Goal: Transaction & Acquisition: Purchase product/service

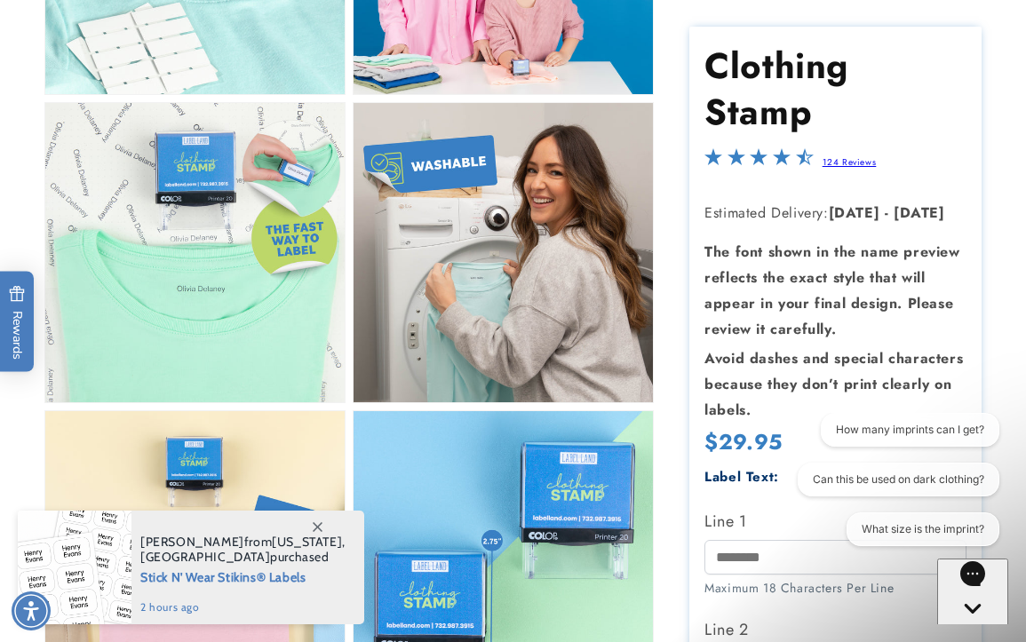
scroll to position [975, 0]
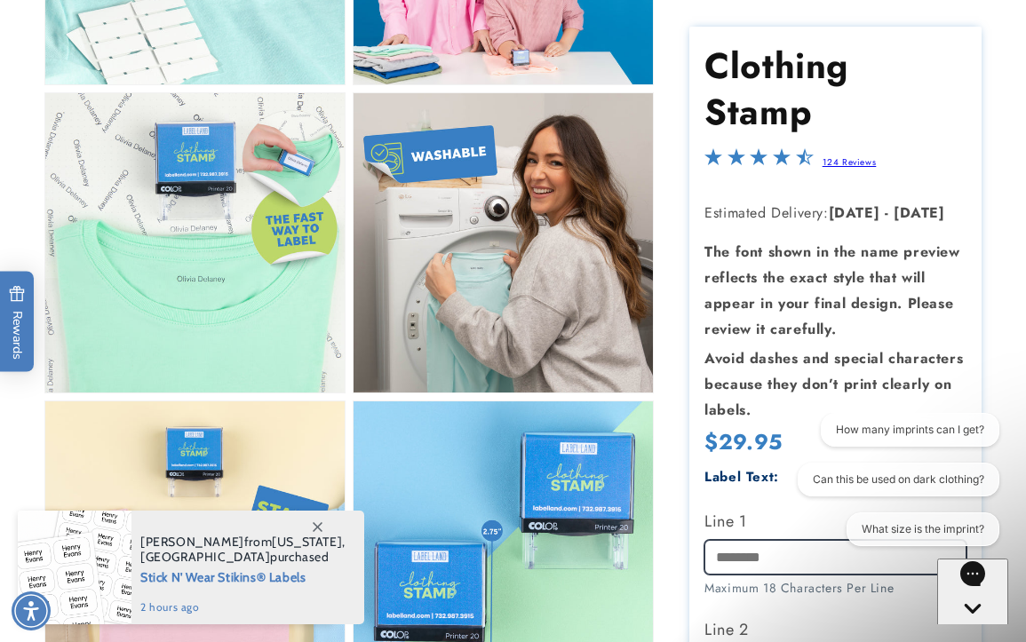
click at [725, 540] on input "Line 1" at bounding box center [835, 557] width 261 height 35
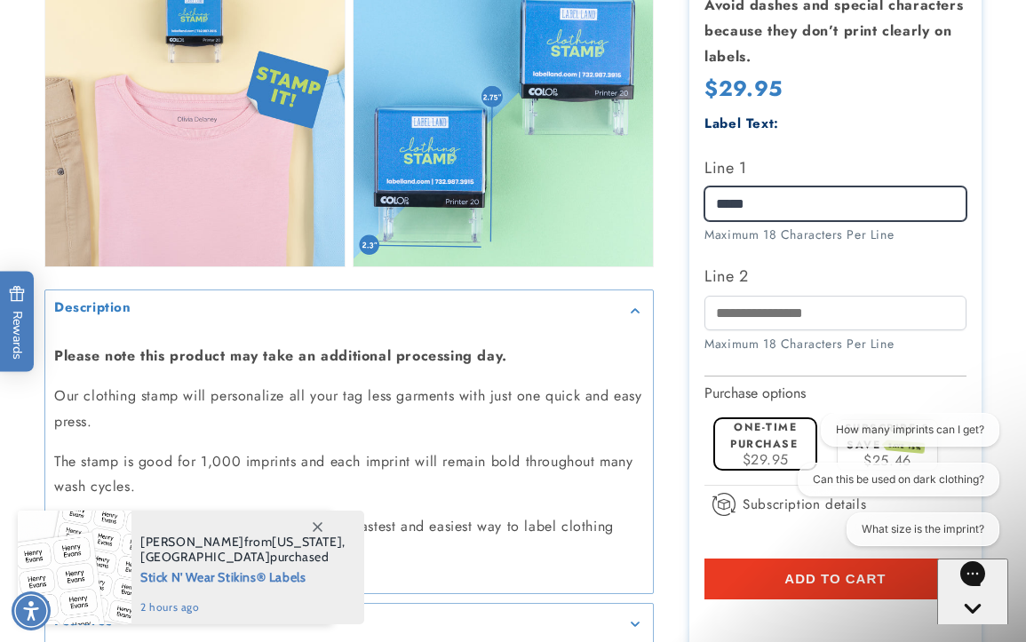
scroll to position [1429, 0]
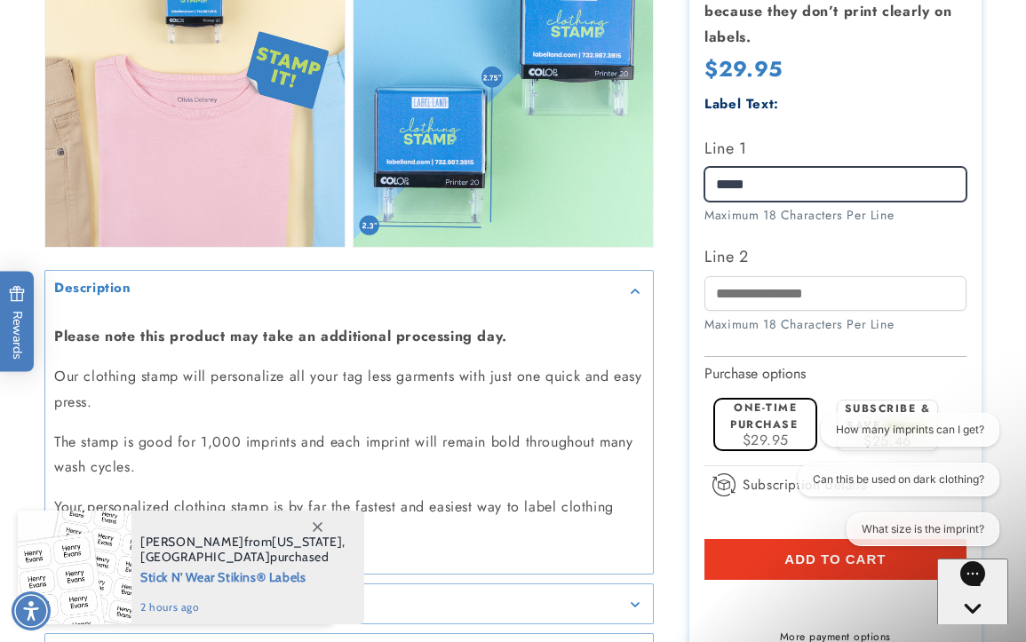
type input "*****"
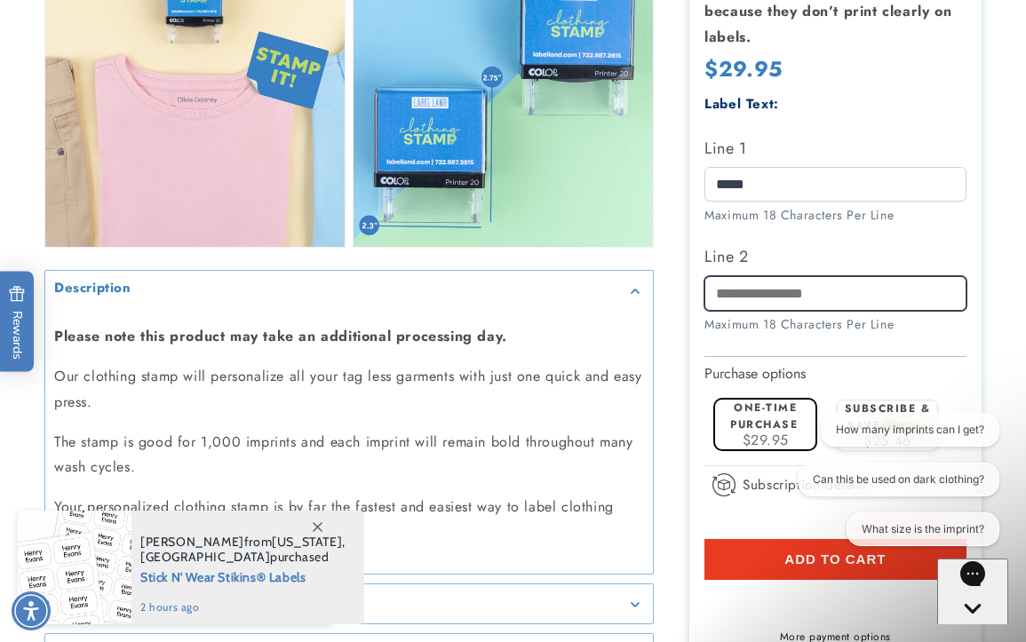
click at [794, 283] on input "Line 2" at bounding box center [835, 292] width 261 height 35
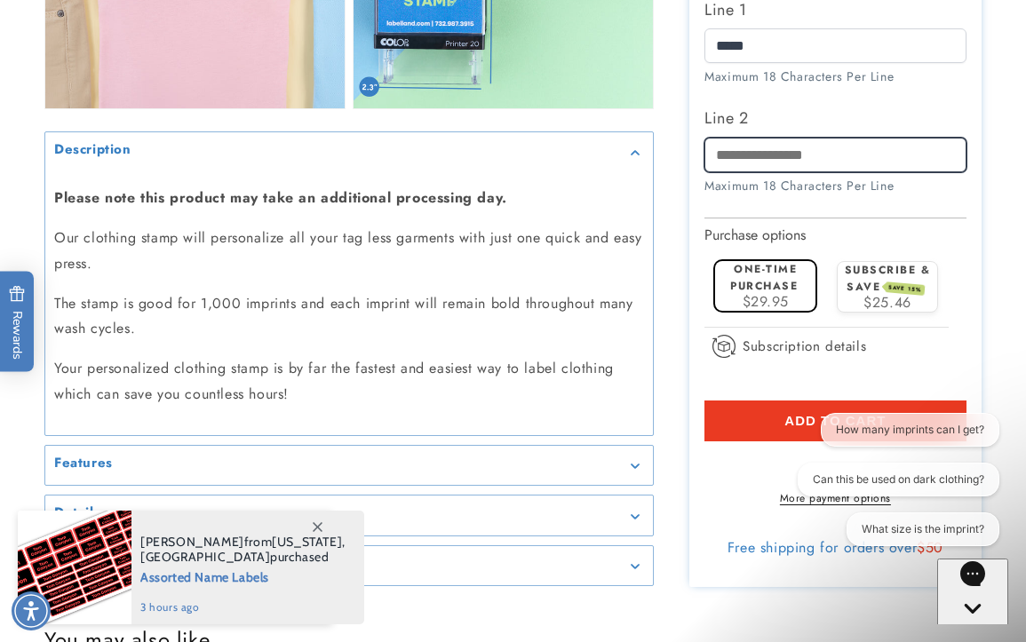
scroll to position [1624, 0]
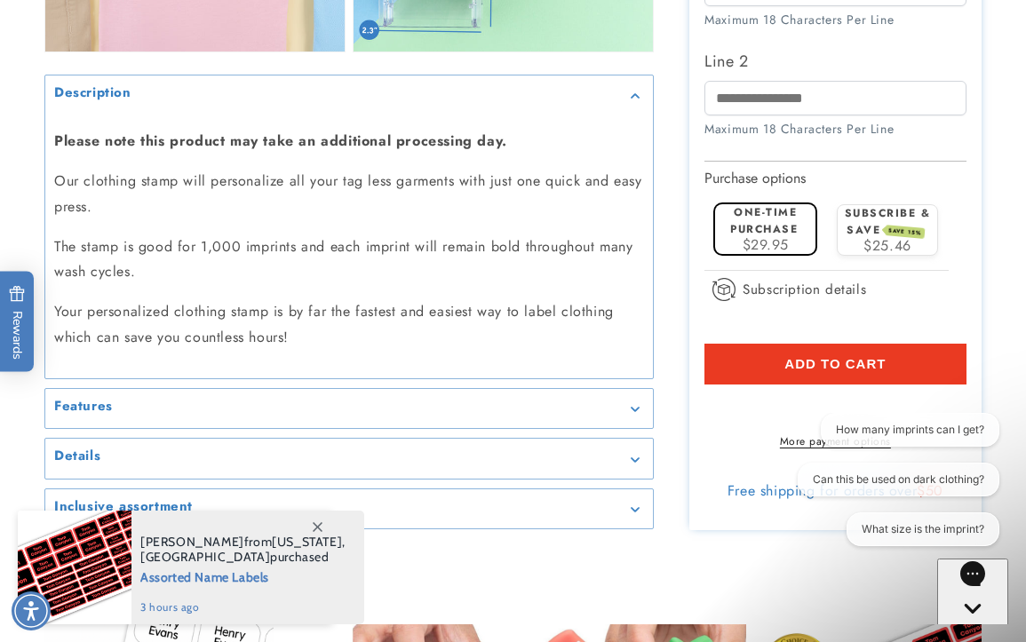
click at [315, 523] on icon at bounding box center [318, 527] width 10 height 10
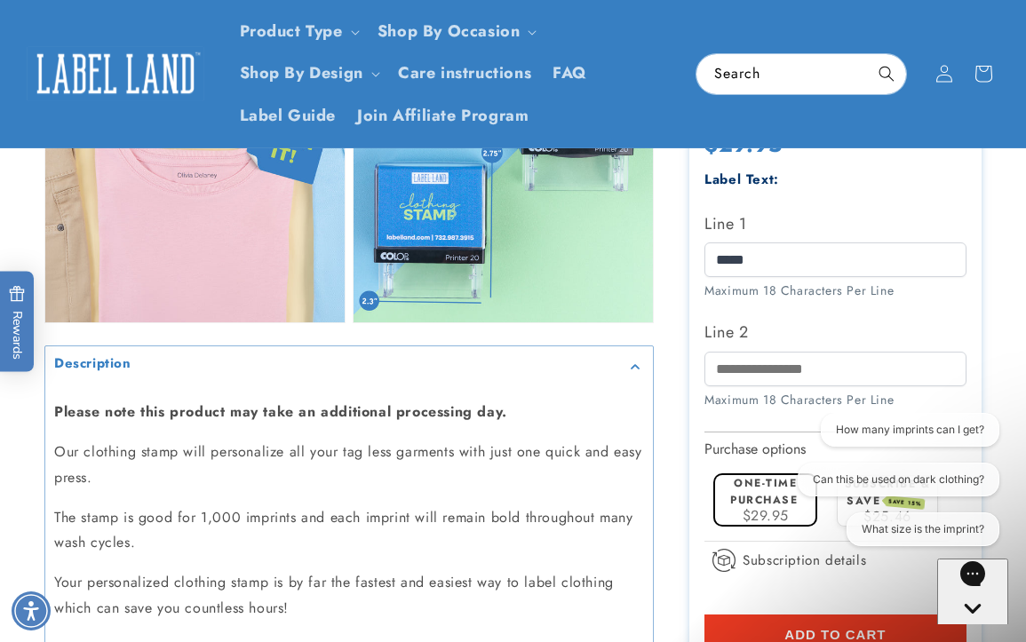
scroll to position [1342, 0]
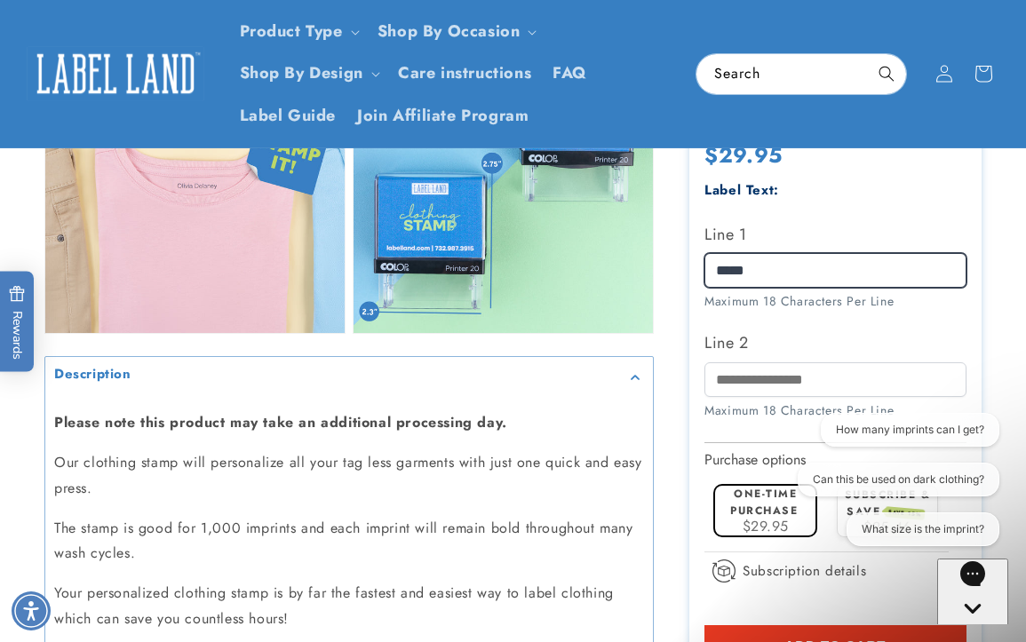
click at [716, 253] on input "*****" at bounding box center [835, 270] width 261 height 35
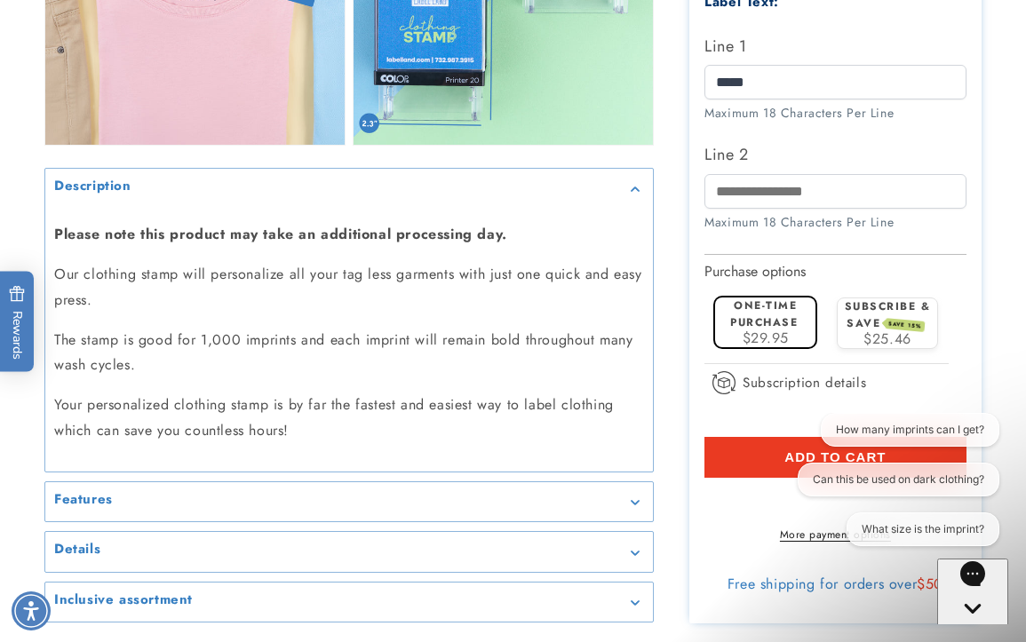
scroll to position [1625, 0]
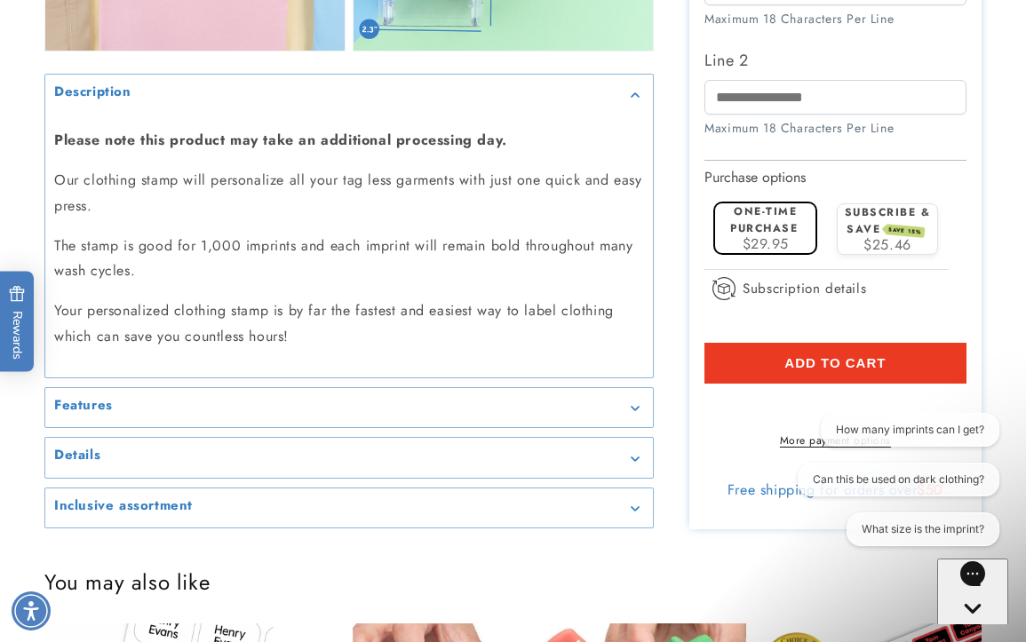
click at [799, 355] on span "Add to cart" at bounding box center [834, 363] width 101 height 16
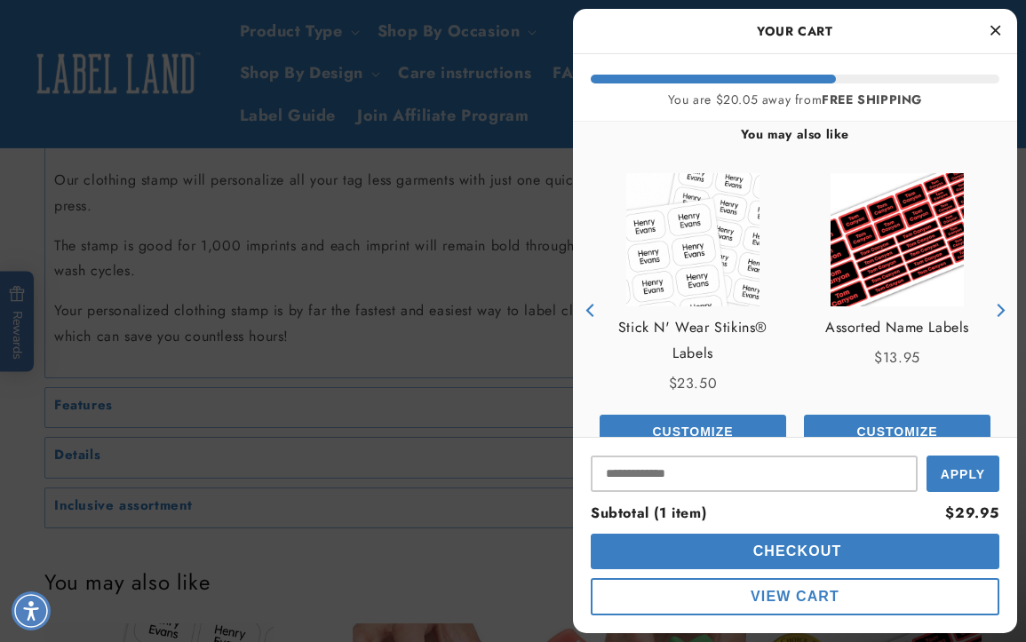
scroll to position [190, 0]
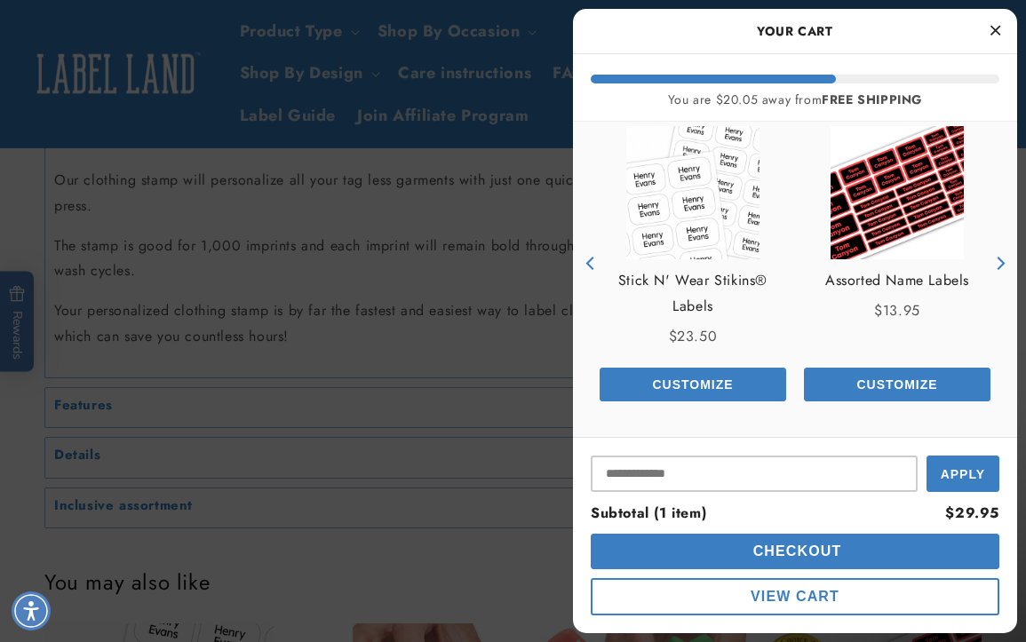
click at [1000, 267] on icon "Next" at bounding box center [1001, 263] width 8 height 13
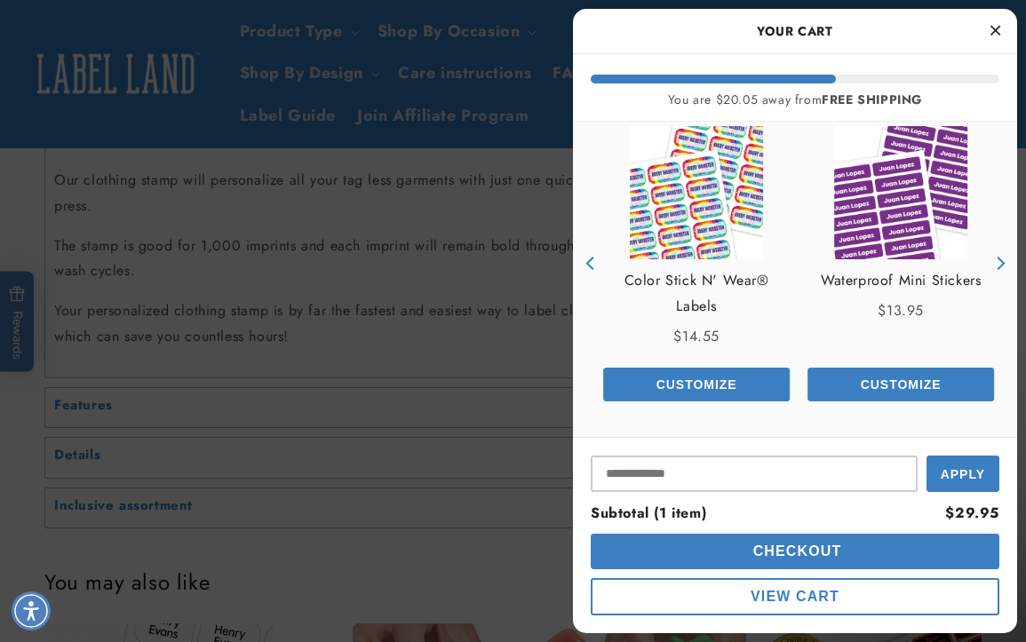
click at [1000, 267] on icon "Next" at bounding box center [1001, 263] width 8 height 13
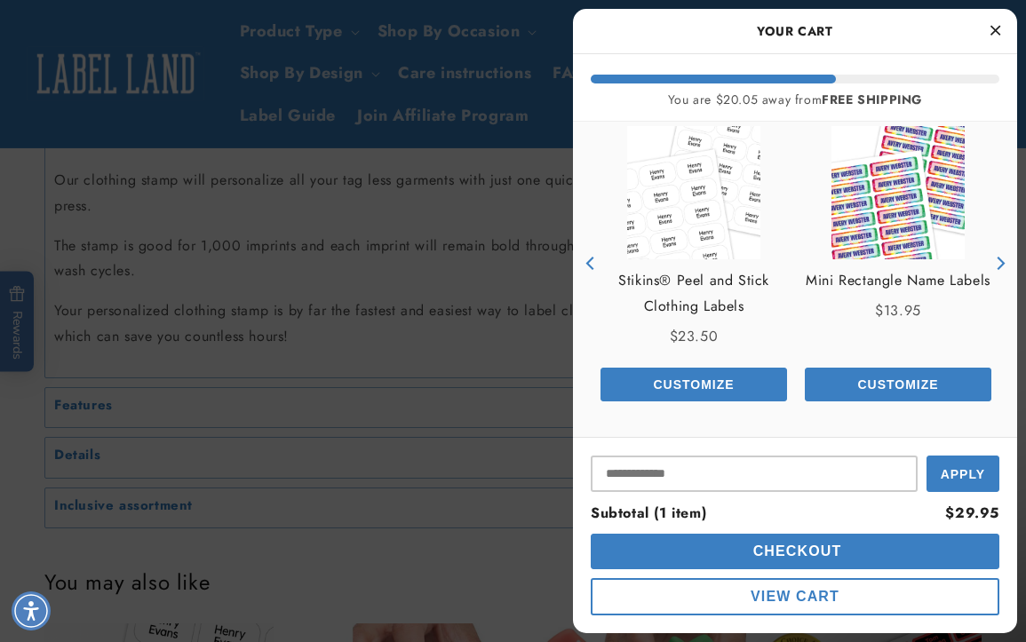
click at [1000, 267] on icon "Next" at bounding box center [1001, 263] width 8 height 13
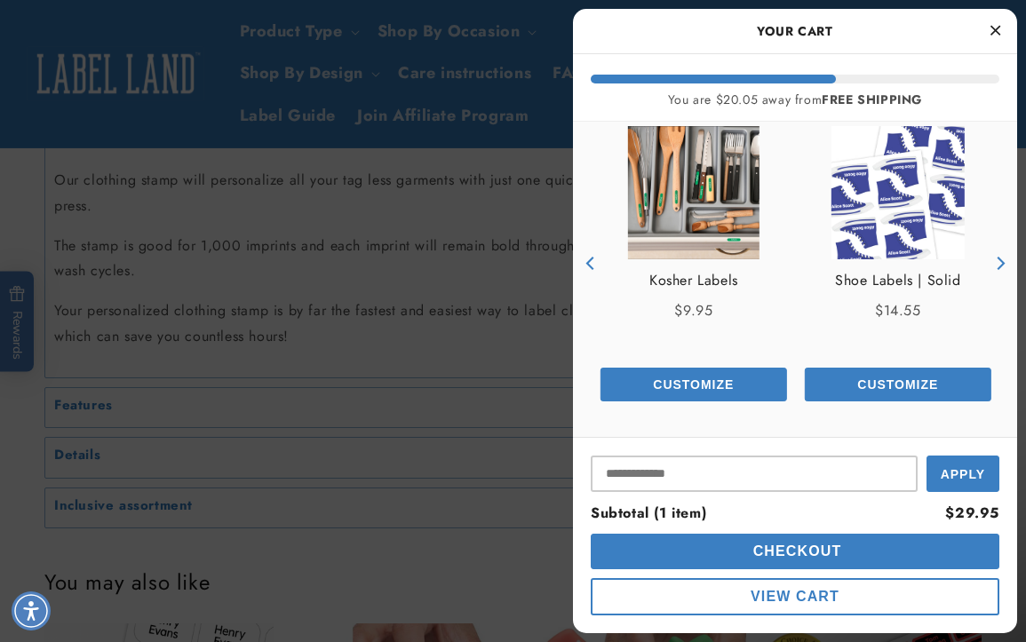
click at [1000, 267] on icon "Next" at bounding box center [1001, 263] width 8 height 13
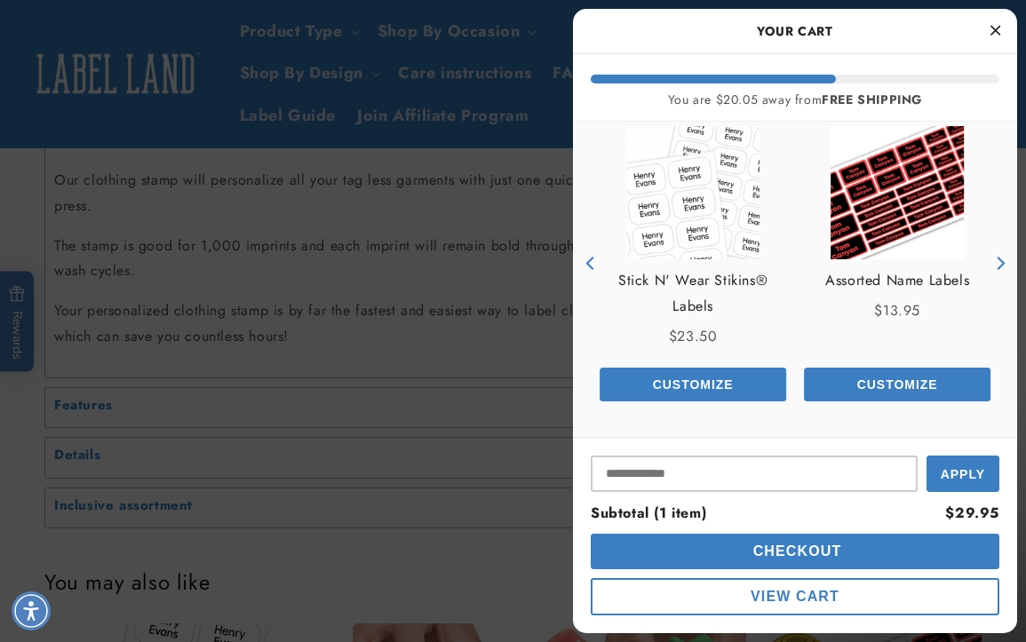
click at [593, 267] on icon "Previous" at bounding box center [591, 263] width 13 height 13
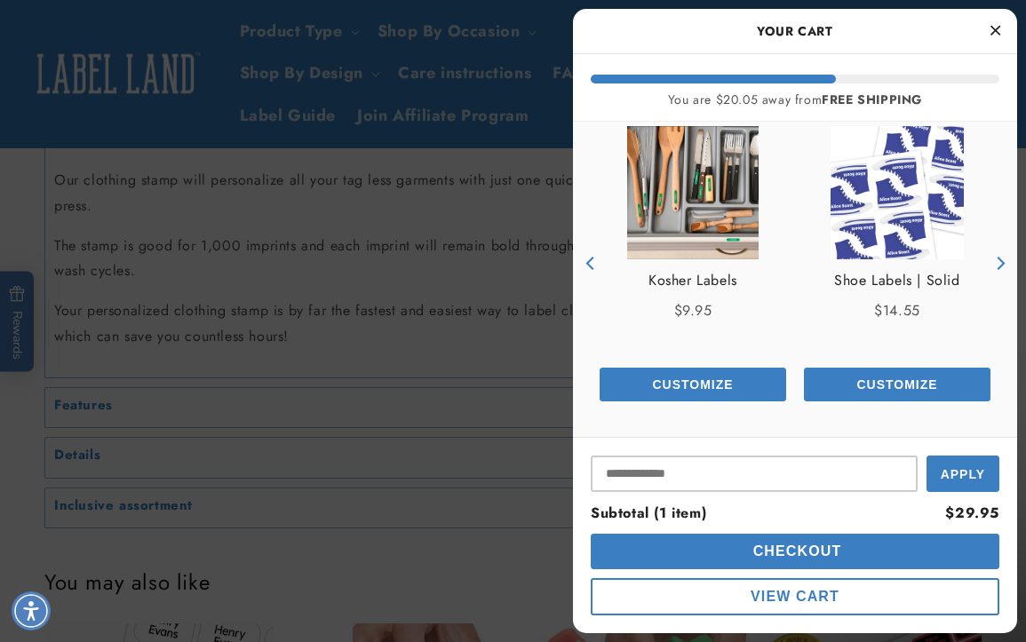
click at [999, 263] on icon "Next" at bounding box center [999, 263] width 13 height 13
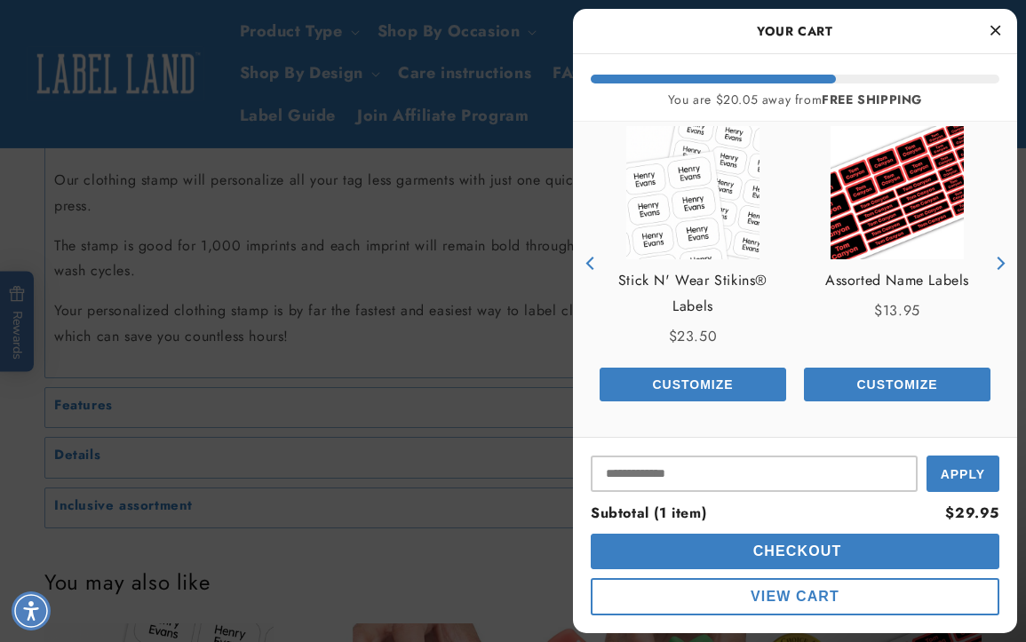
click at [999, 263] on icon "Next" at bounding box center [999, 263] width 13 height 13
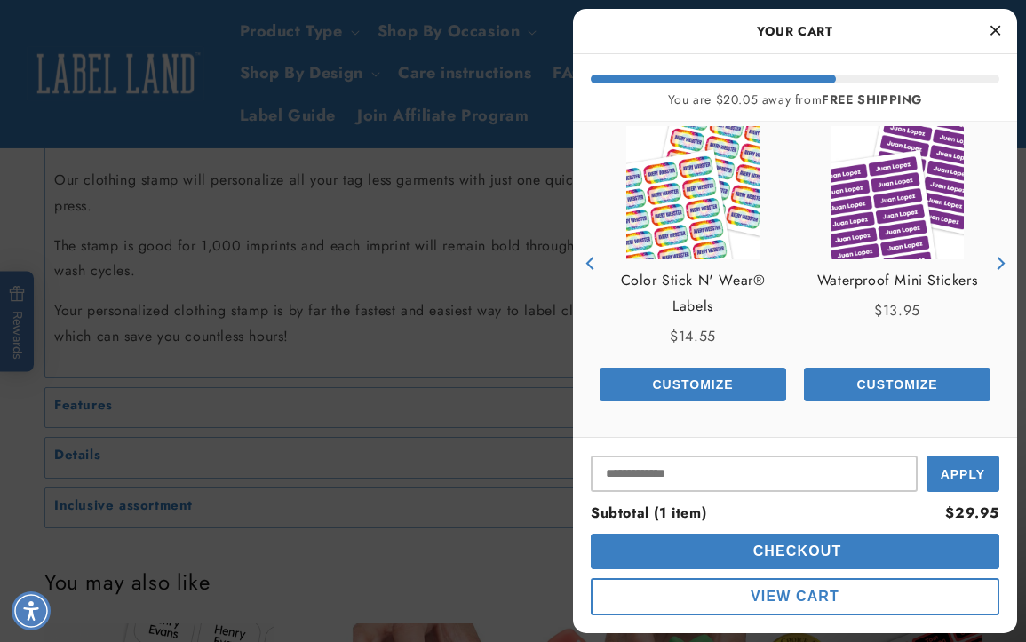
click at [999, 263] on icon "Next" at bounding box center [999, 263] width 13 height 13
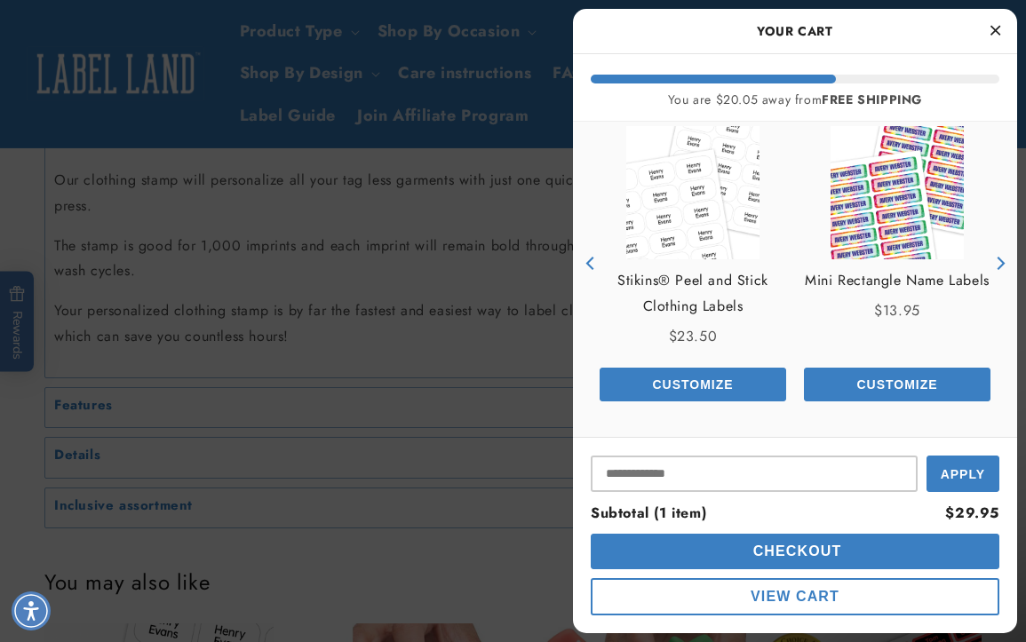
click at [999, 263] on icon "Next" at bounding box center [999, 263] width 13 height 13
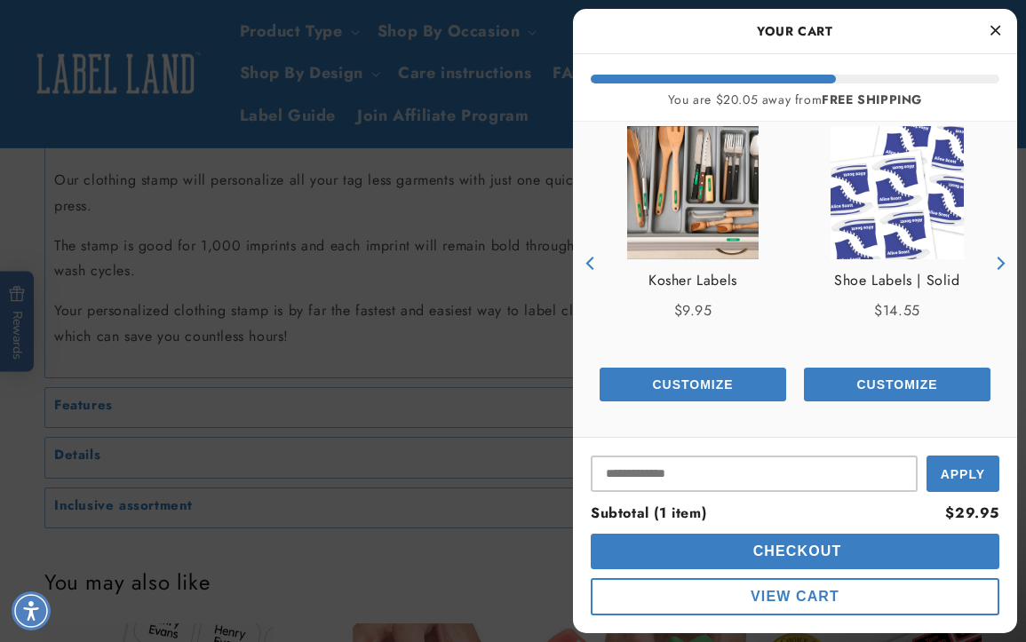
click at [999, 263] on icon "Next" at bounding box center [999, 263] width 13 height 13
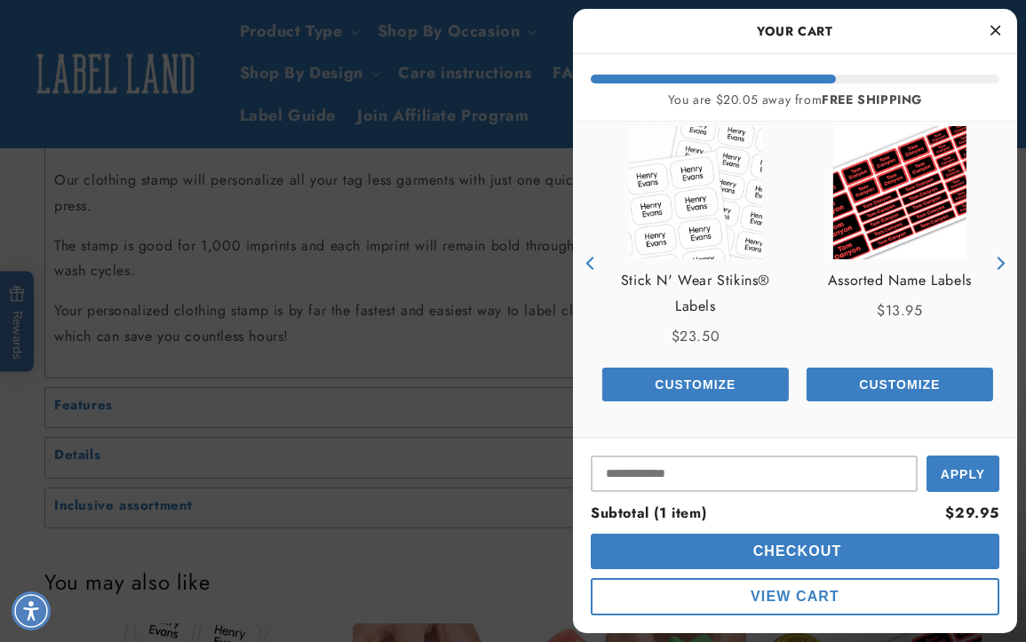
click at [999, 263] on icon "Next" at bounding box center [999, 263] width 13 height 13
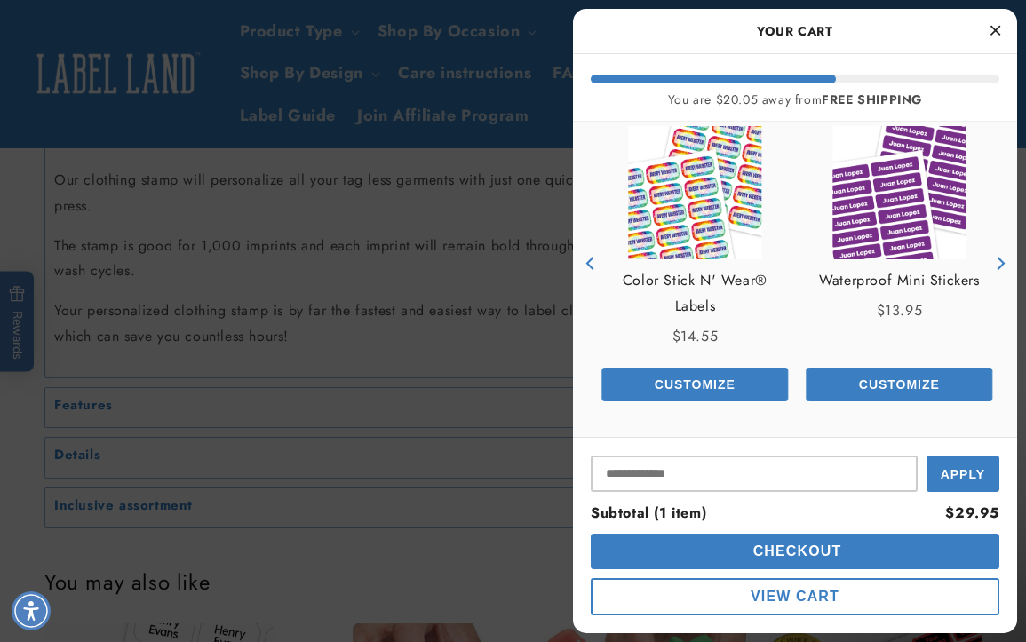
click at [999, 263] on icon "Next" at bounding box center [999, 263] width 13 height 13
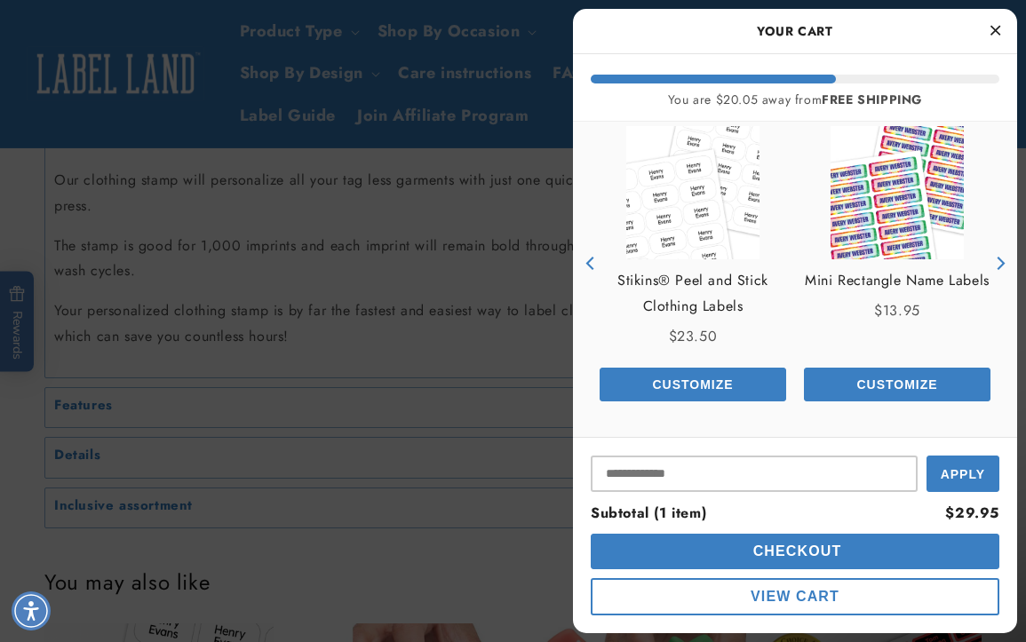
click at [999, 263] on icon "Next" at bounding box center [999, 263] width 13 height 13
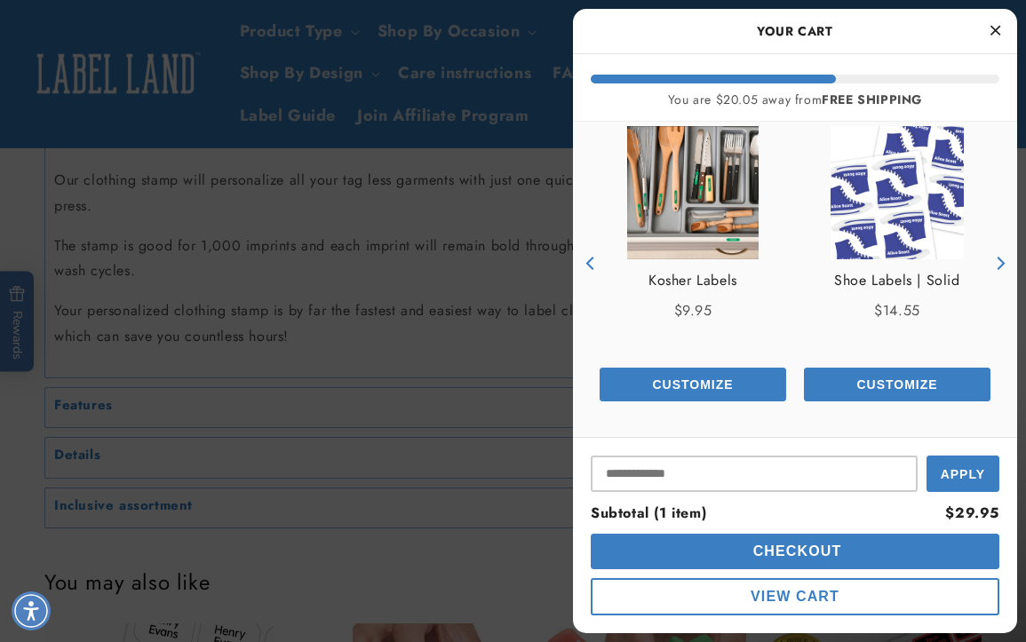
click at [835, 546] on span "Checkout" at bounding box center [795, 551] width 93 height 15
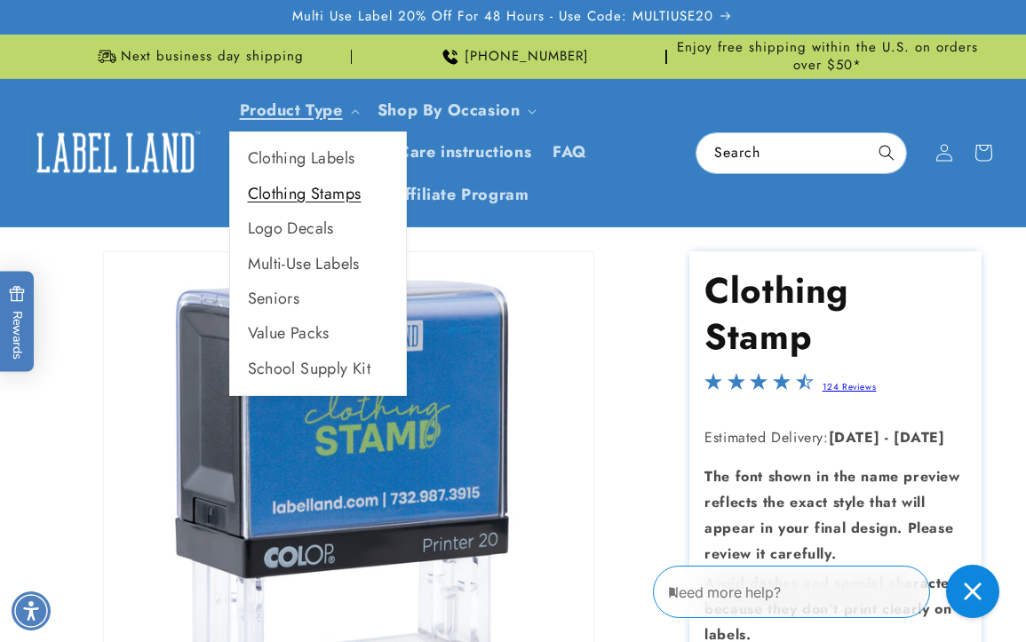
click at [293, 185] on link "Clothing Stamps" at bounding box center [318, 194] width 176 height 35
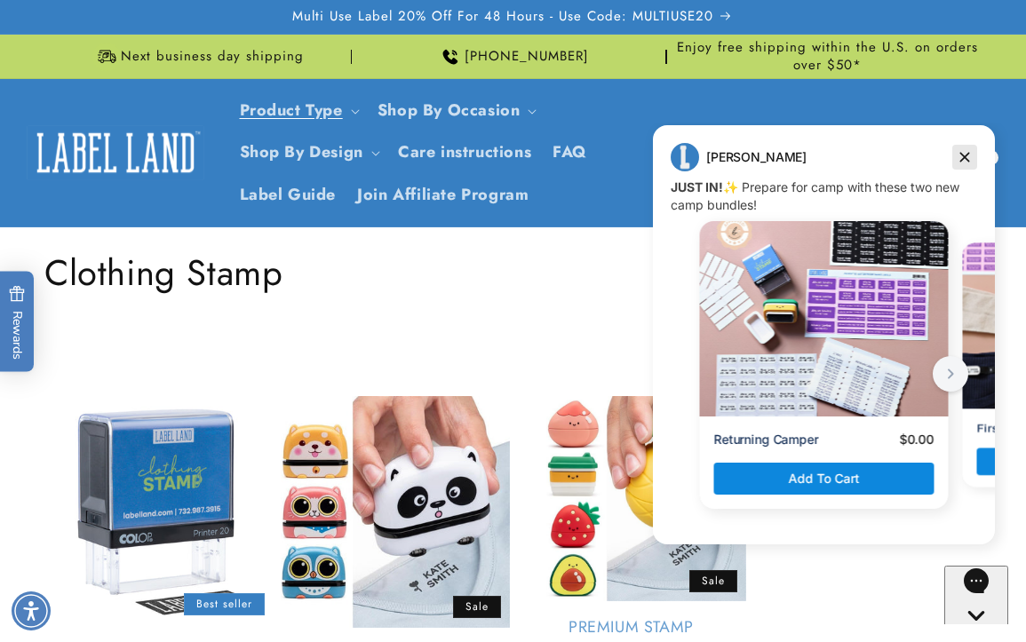
click at [964, 156] on icon "Dismiss campaign" at bounding box center [965, 158] width 10 height 10
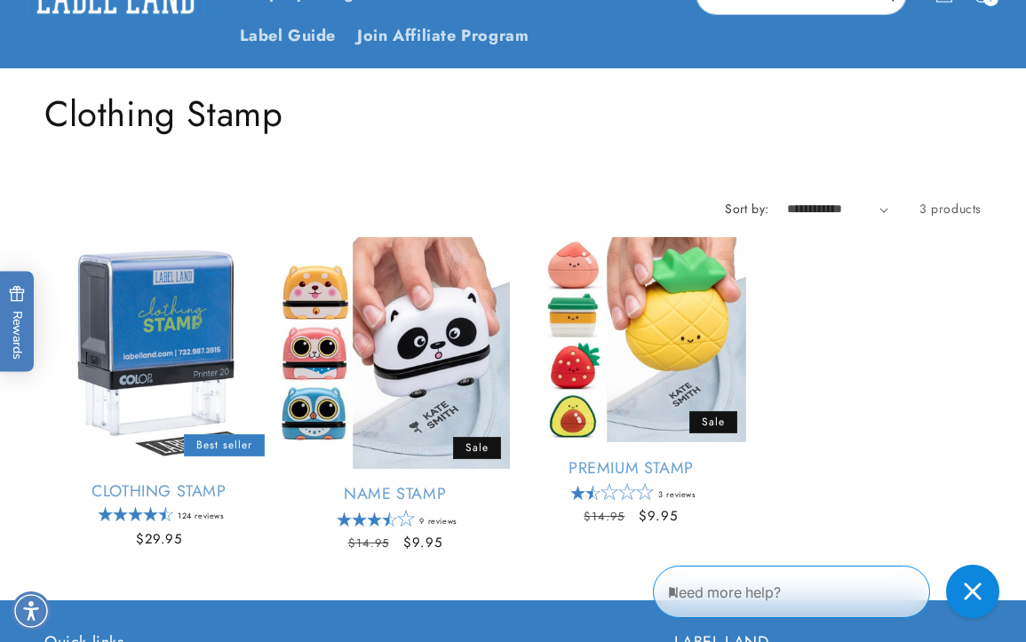
scroll to position [278, 0]
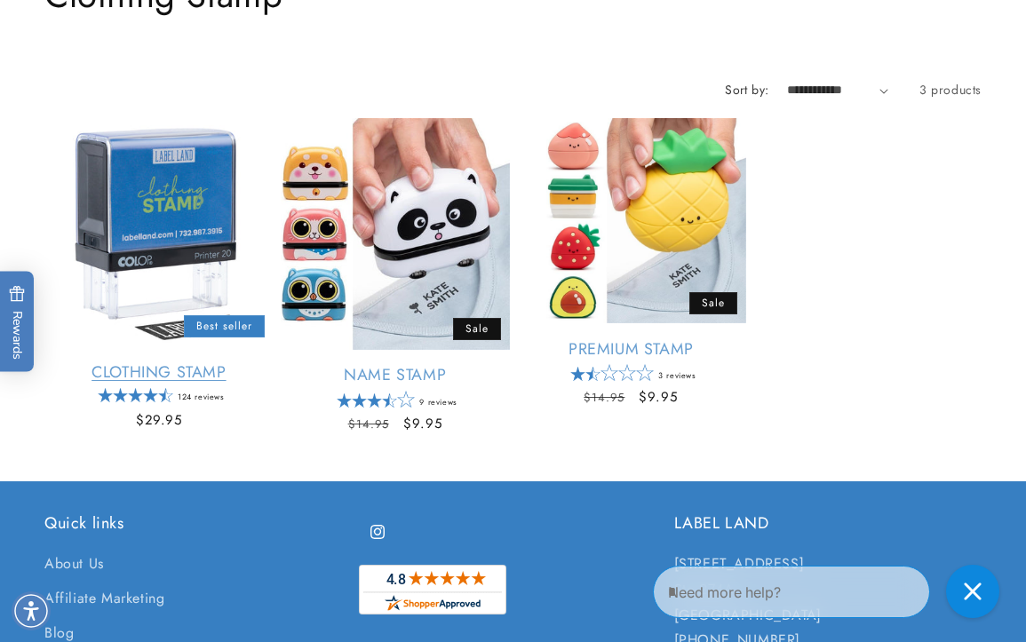
click at [204, 383] on link "Clothing Stamp" at bounding box center [158, 372] width 229 height 20
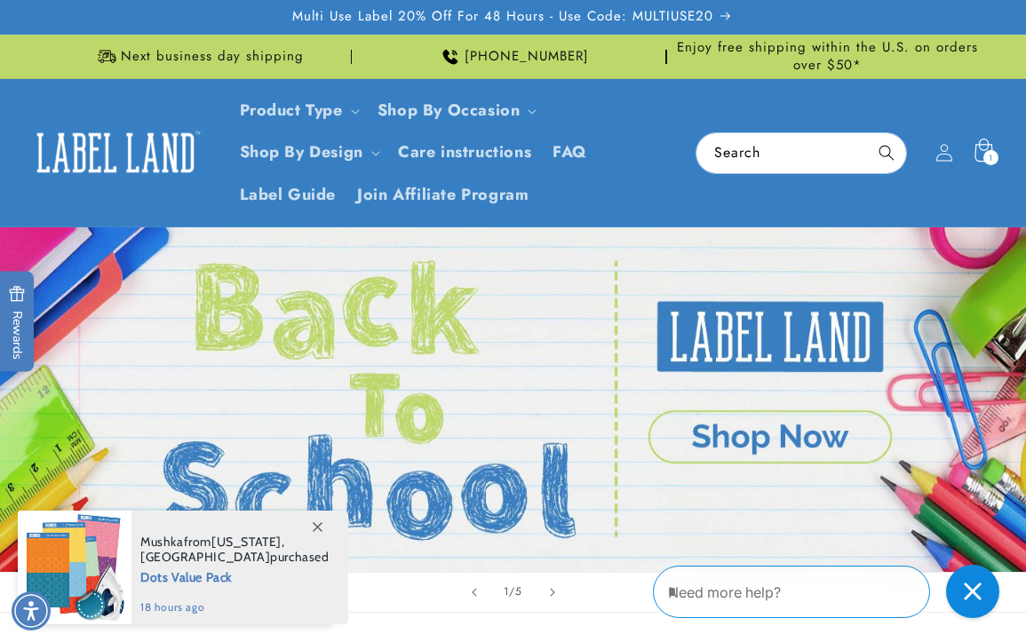
click at [981, 162] on icon at bounding box center [983, 153] width 42 height 42
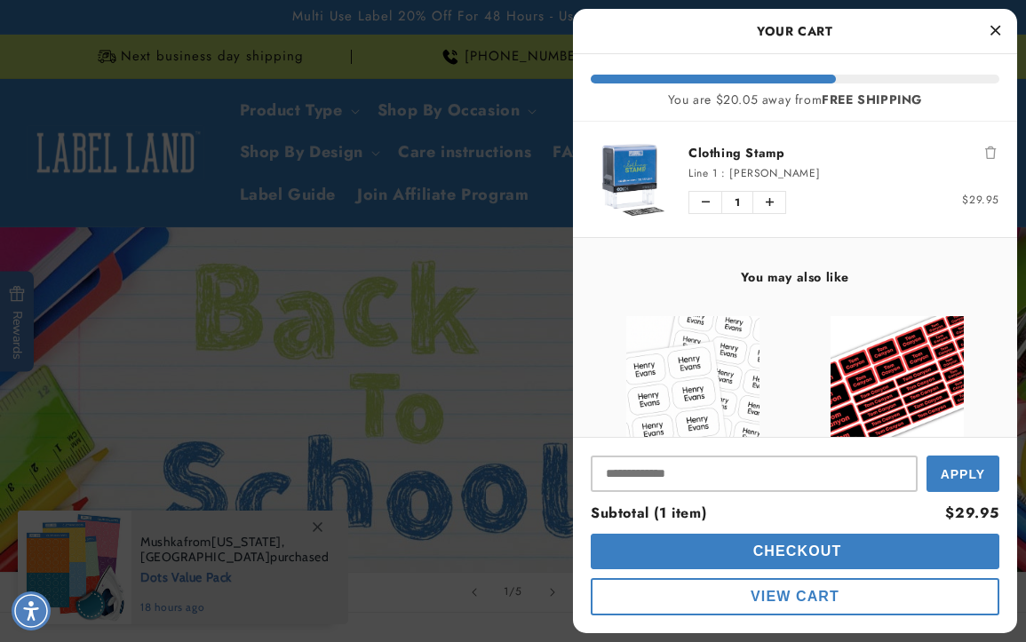
click at [810, 554] on span "Checkout" at bounding box center [795, 551] width 93 height 15
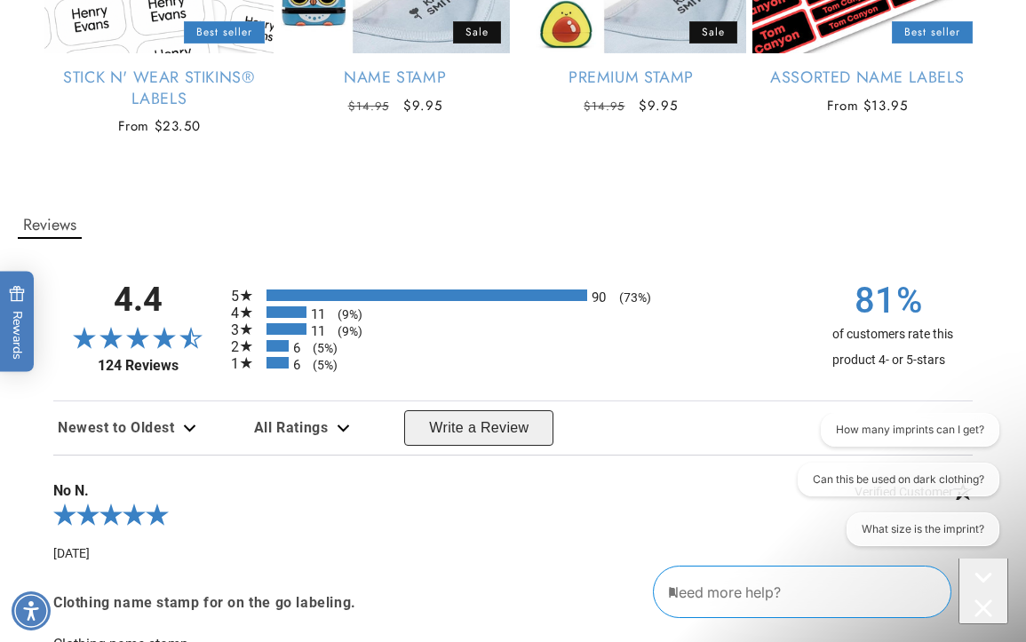
scroll to position [2430, 0]
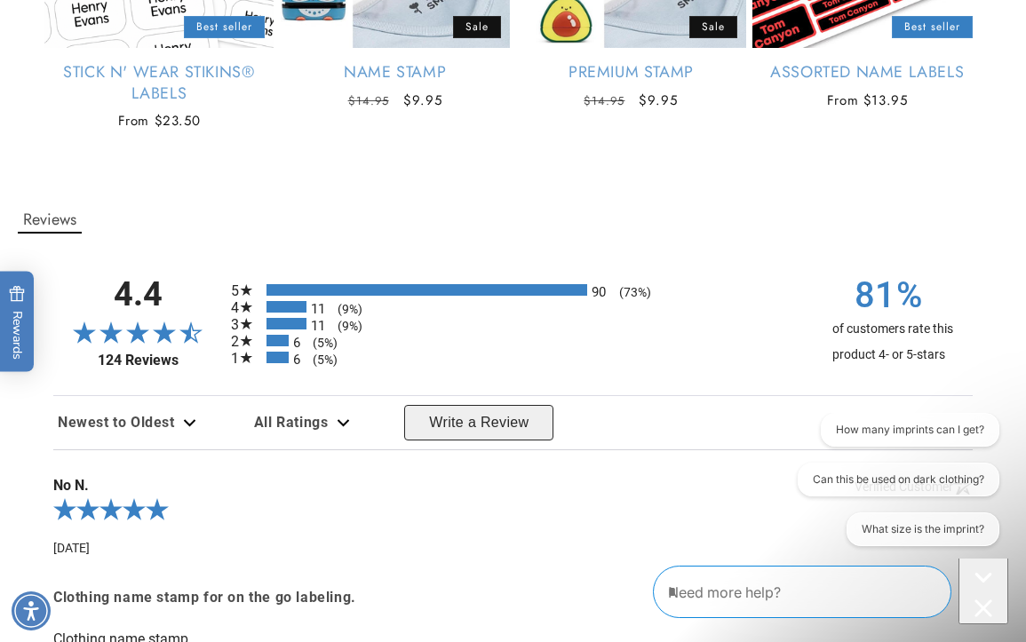
click at [282, 354] on div "6 (5%)" at bounding box center [278, 358] width 22 height 12
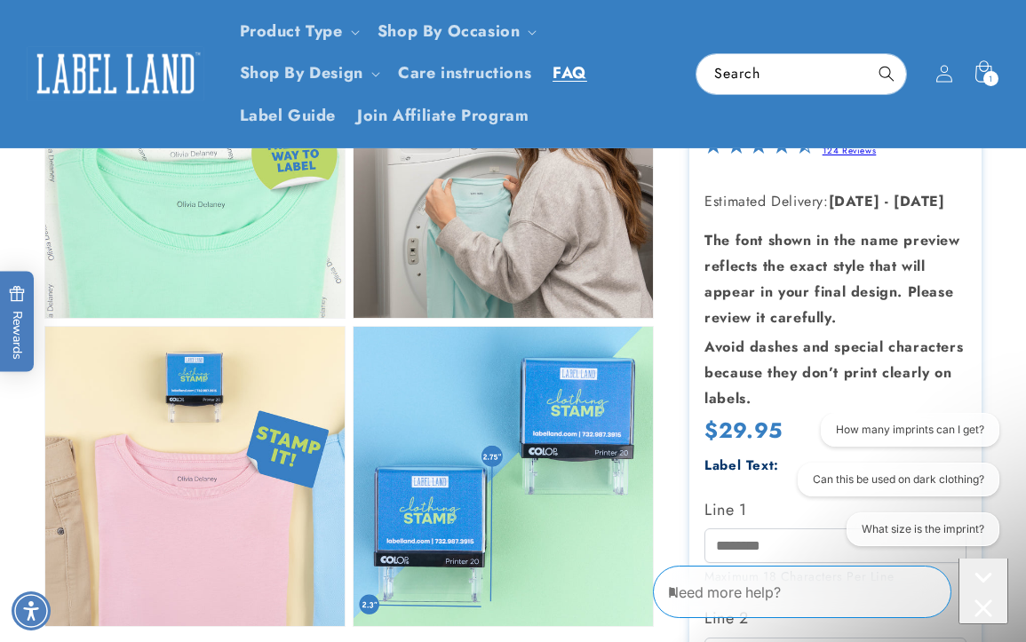
scroll to position [778, 0]
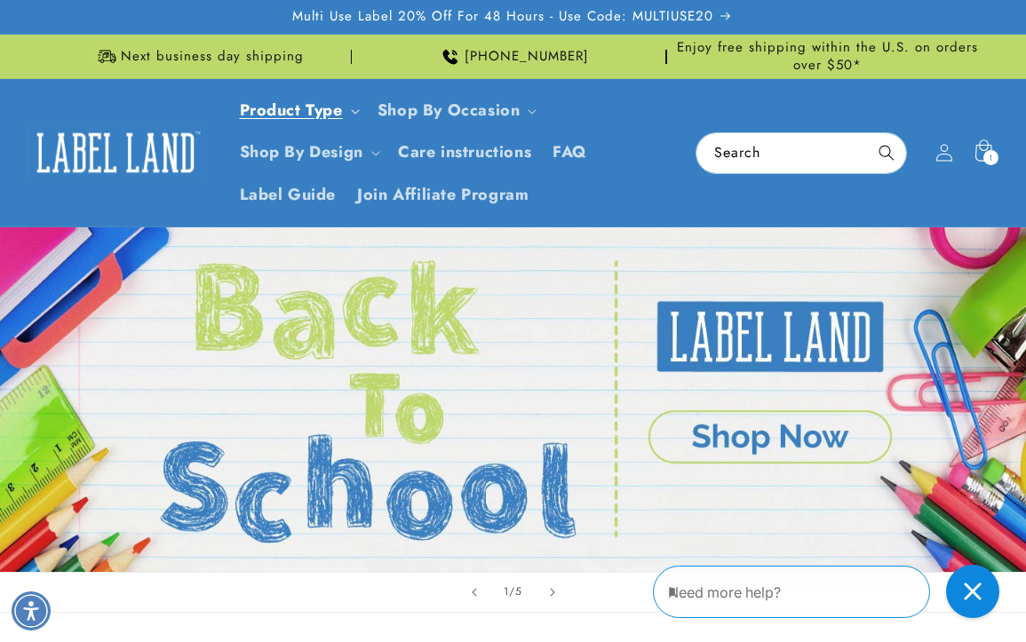
click at [323, 111] on link "Product Type" at bounding box center [291, 110] width 103 height 23
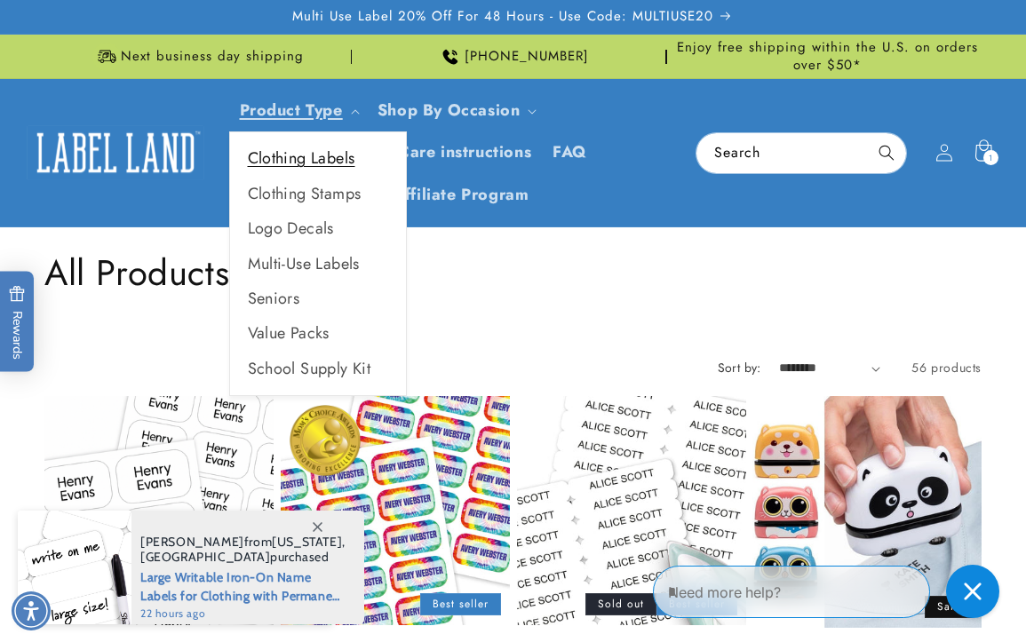
click at [324, 160] on link "Clothing Labels" at bounding box center [318, 158] width 176 height 35
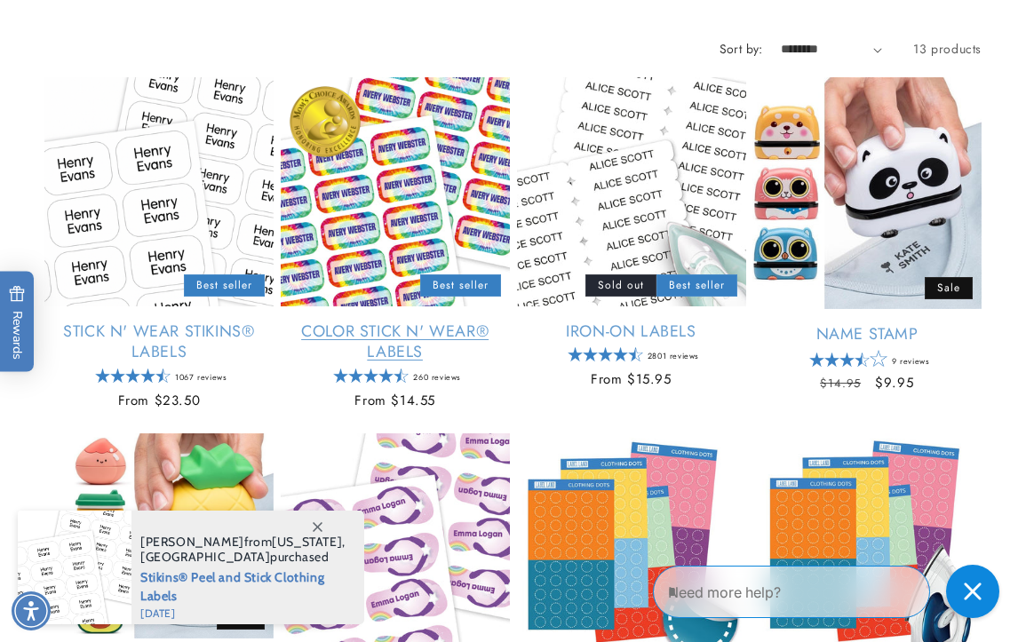
scroll to position [377, 0]
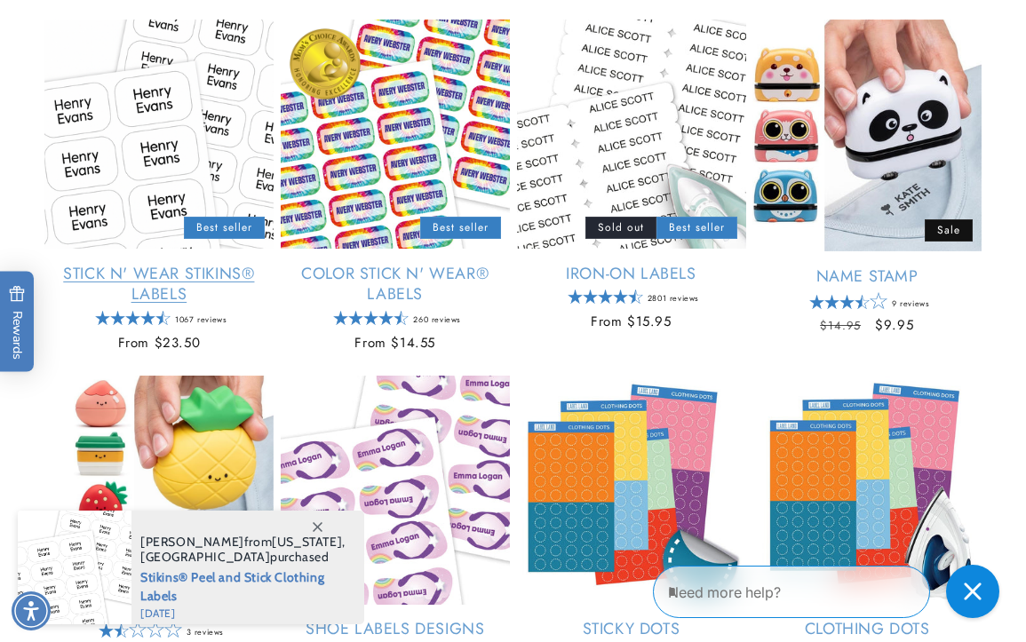
click at [166, 264] on link "Stick N' Wear Stikins® Labels" at bounding box center [158, 285] width 229 height 42
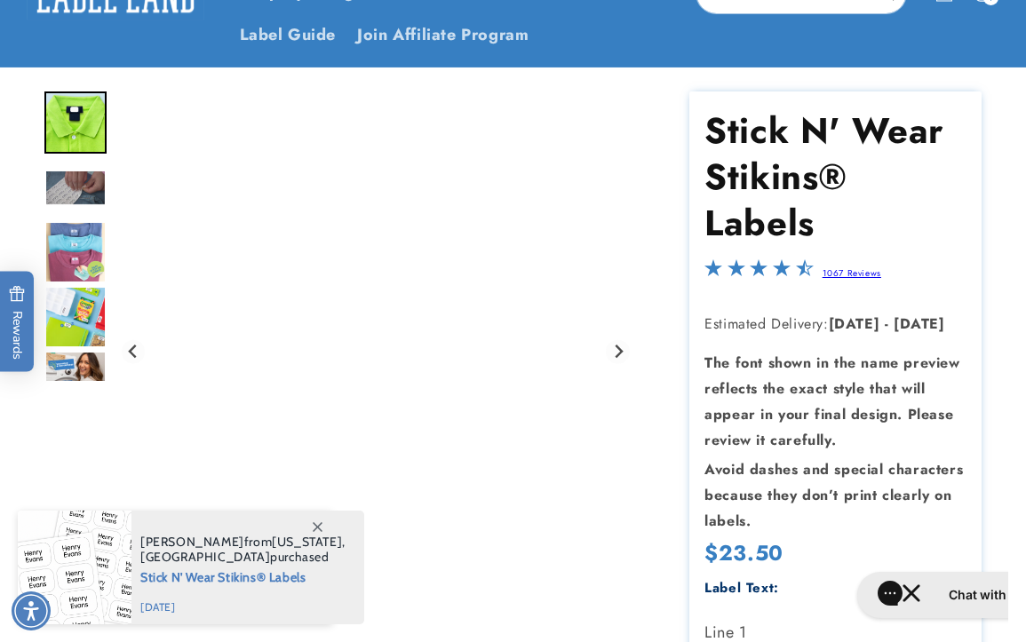
click at [88, 231] on img "Go to slide 4" at bounding box center [75, 252] width 62 height 62
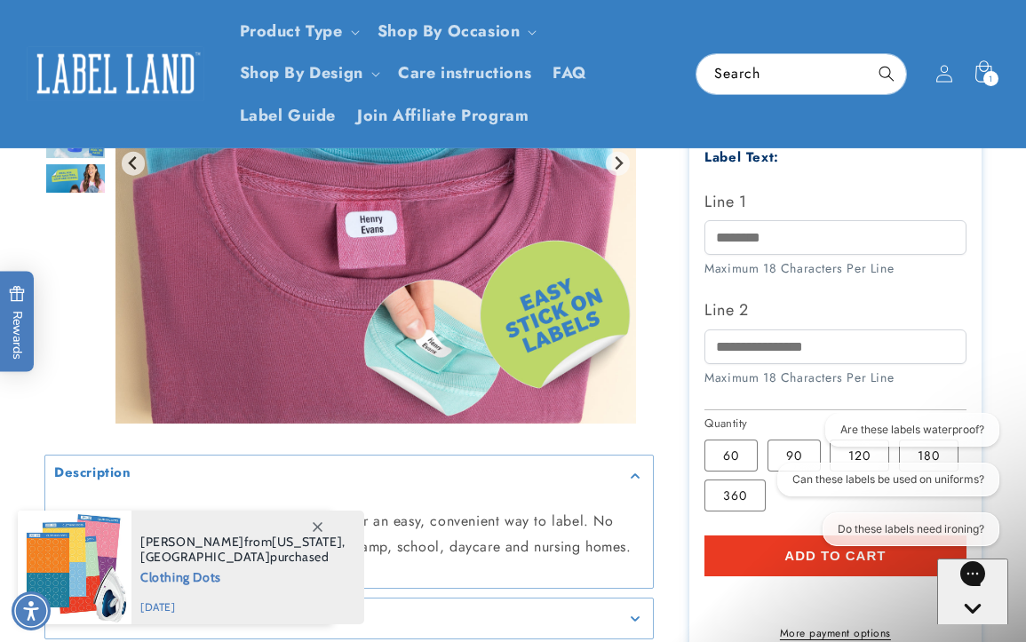
scroll to position [560, 0]
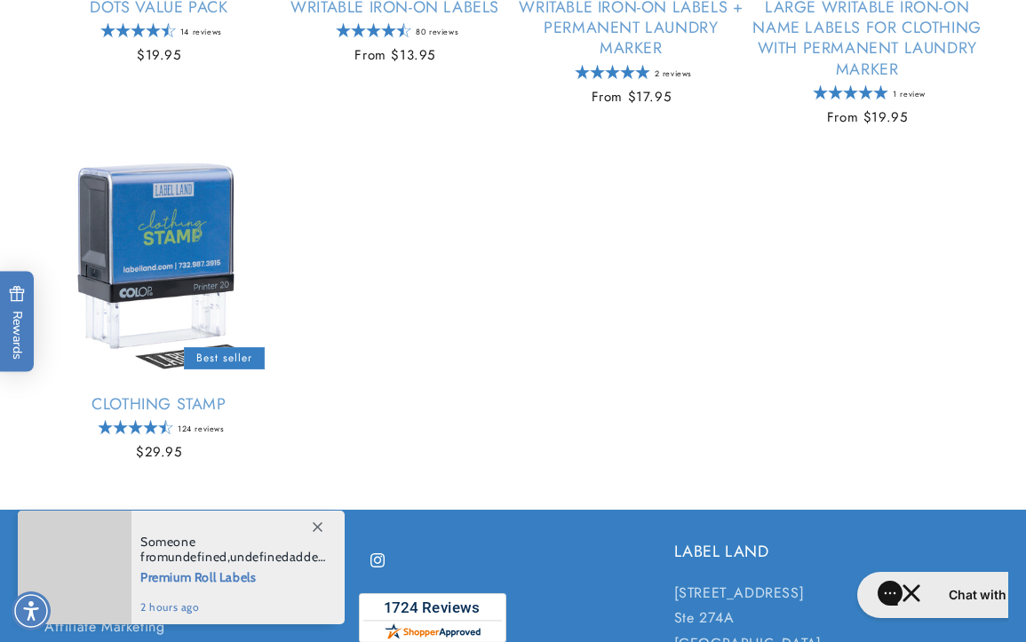
scroll to position [1356, 0]
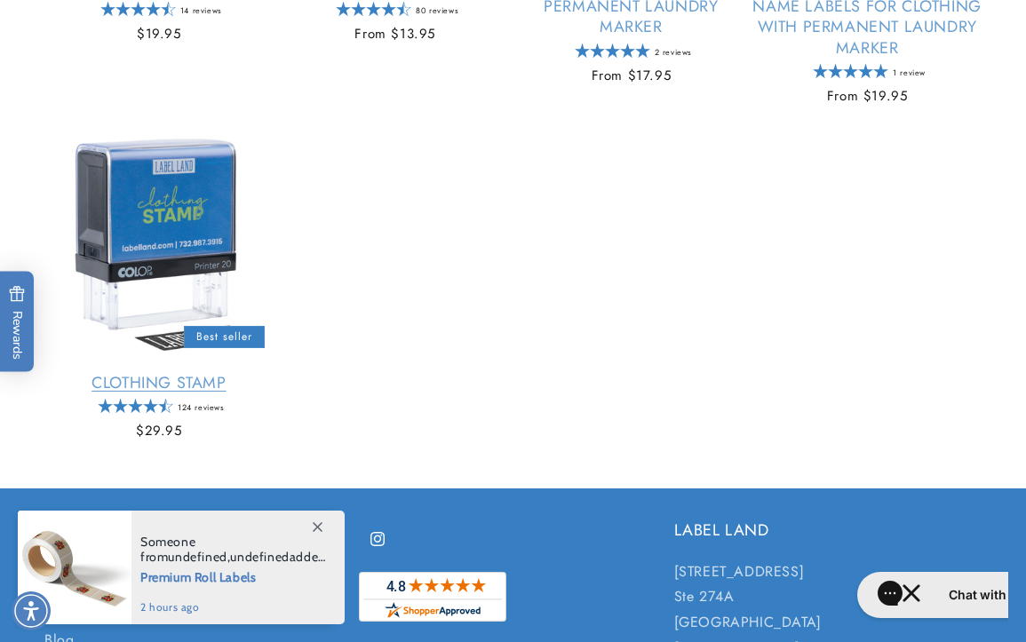
click at [177, 389] on link "Clothing Stamp" at bounding box center [158, 383] width 229 height 20
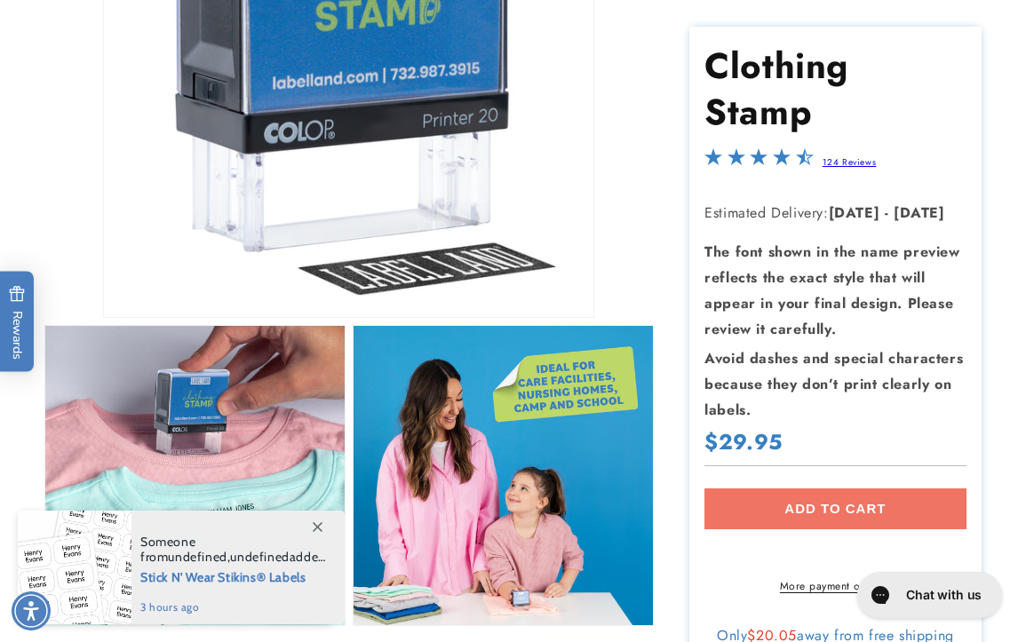
click at [321, 526] on icon at bounding box center [318, 527] width 10 height 10
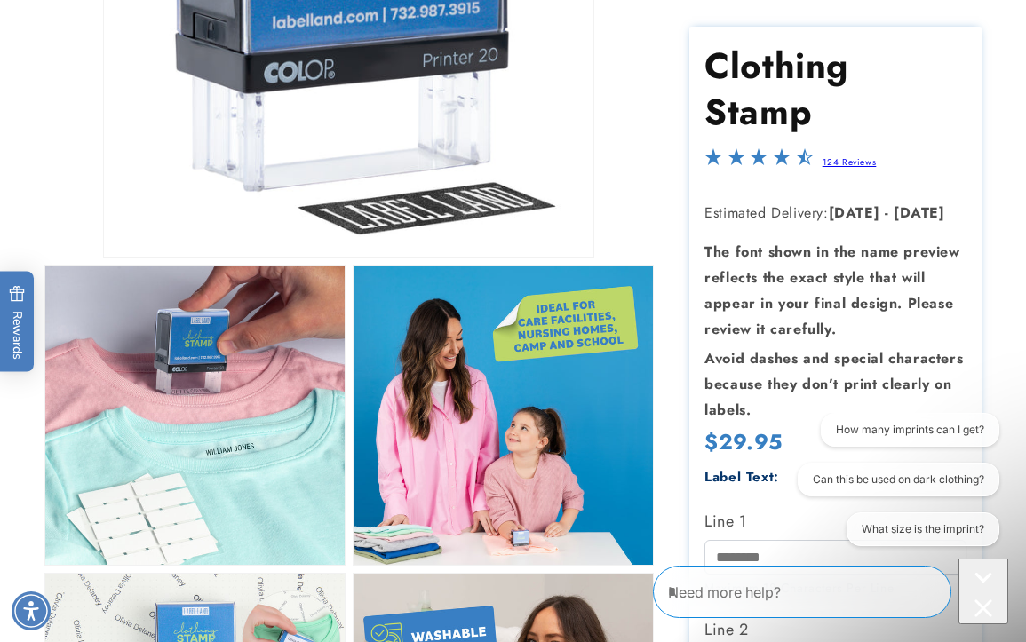
scroll to position [515, 0]
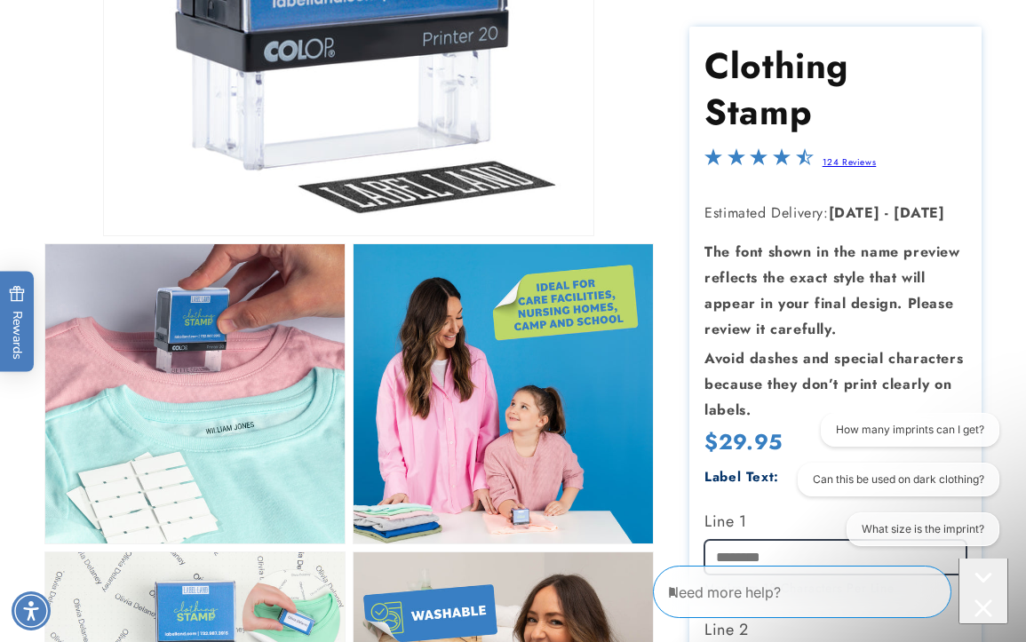
click at [725, 540] on input "Line 1" at bounding box center [835, 557] width 261 height 35
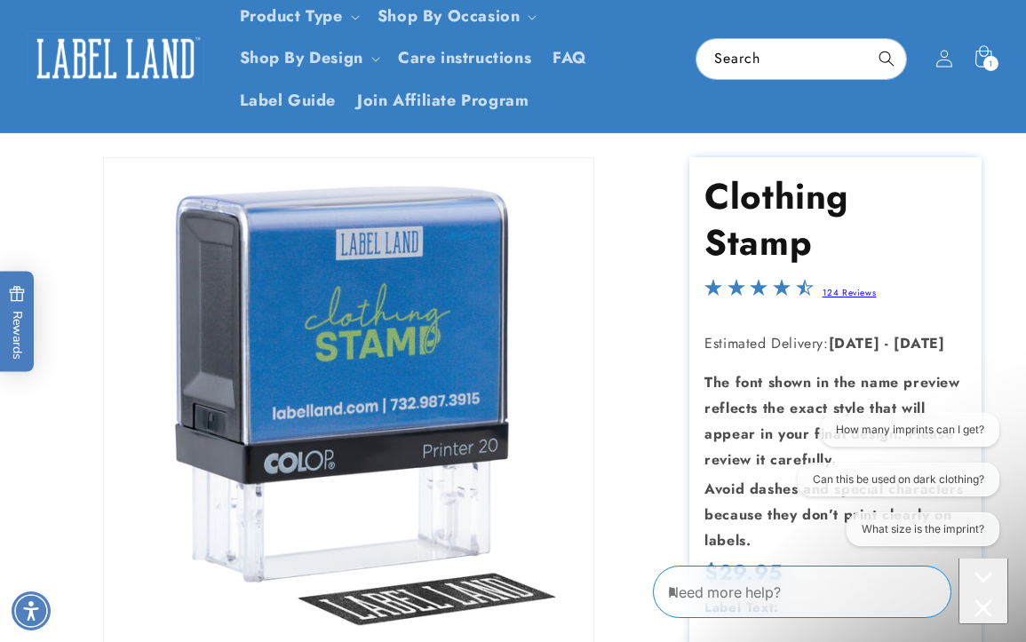
scroll to position [139, 0]
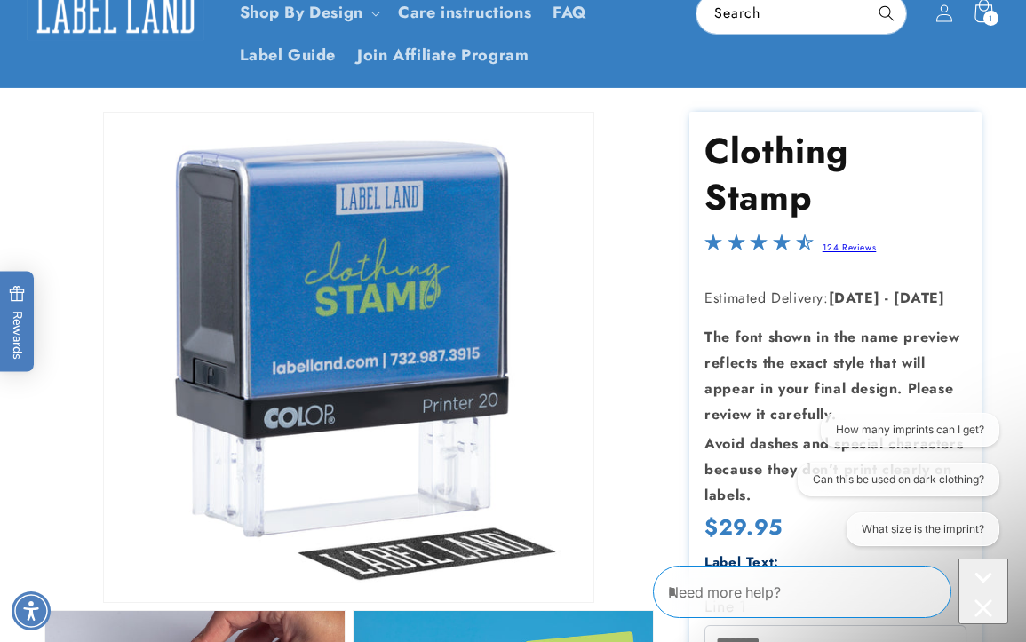
click at [989, 9] on icon at bounding box center [983, 14] width 42 height 42
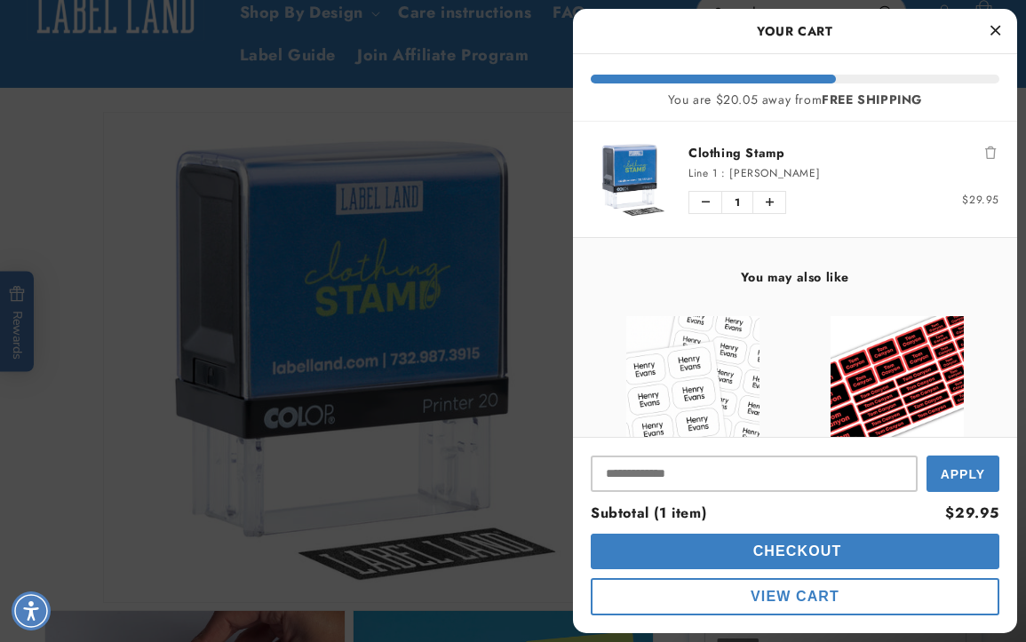
click at [779, 551] on span "Checkout" at bounding box center [795, 551] width 93 height 15
